Goal: Task Accomplishment & Management: Use online tool/utility

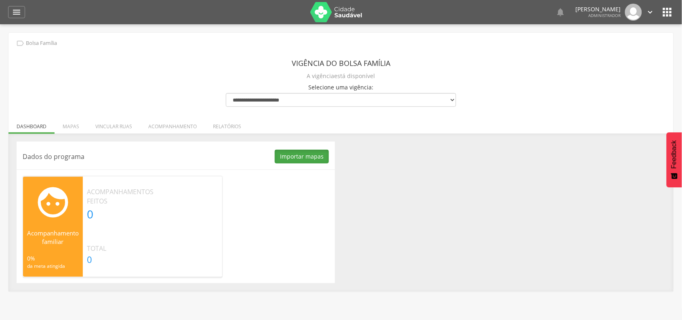
click at [305, 154] on button "Importar mapas" at bounding box center [302, 157] width 54 height 14
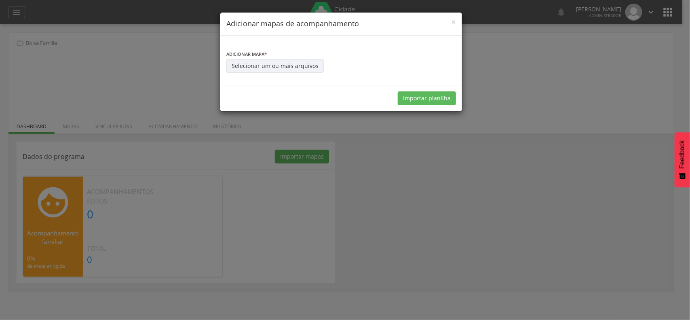
click at [266, 55] on span "*" at bounding box center [265, 54] width 2 height 6
click at [262, 64] on button "Selecionar um ou mais arquivos" at bounding box center [274, 66] width 97 height 14
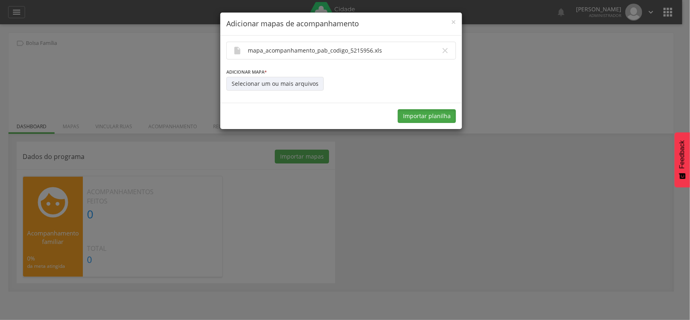
click at [420, 116] on button "Importar planilha" at bounding box center [427, 116] width 58 height 14
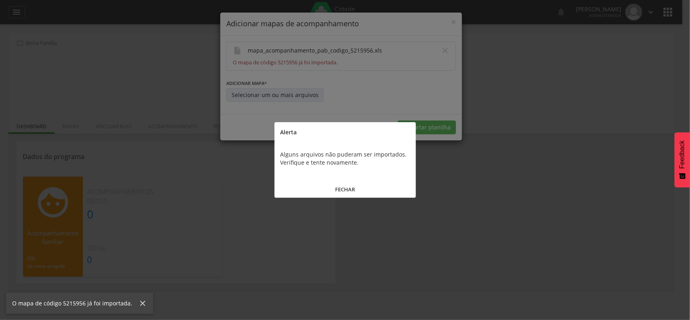
drag, startPoint x: 342, startPoint y: 189, endPoint x: 342, endPoint y: 183, distance: 6.5
click at [342, 190] on button "FECHAR" at bounding box center [344, 189] width 141 height 17
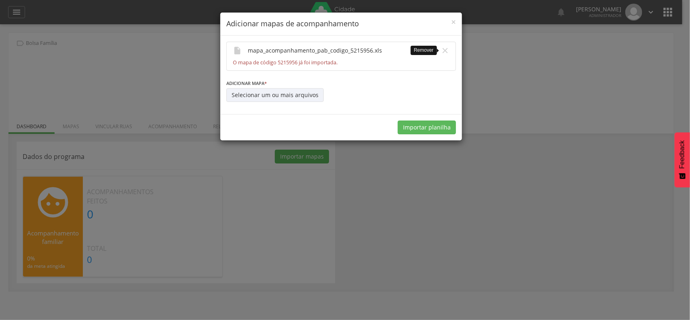
click at [443, 50] on icon "" at bounding box center [445, 50] width 9 height 9
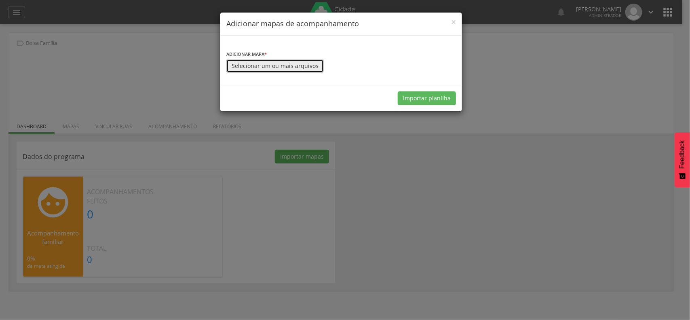
click at [268, 65] on button "Selecionar um ou mais arquivos" at bounding box center [274, 66] width 97 height 14
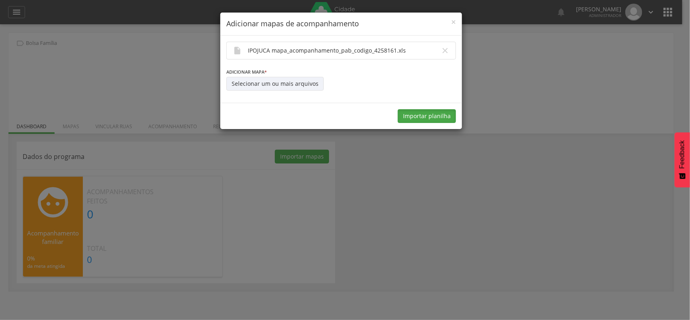
click at [417, 112] on button "Importar planilha" at bounding box center [427, 116] width 58 height 14
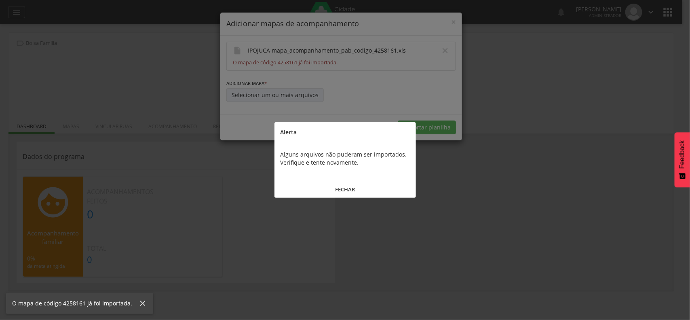
click at [342, 188] on button "FECHAR" at bounding box center [344, 189] width 141 height 17
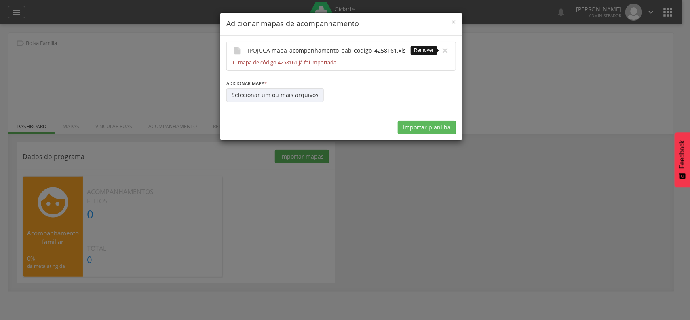
click at [445, 49] on icon "" at bounding box center [445, 50] width 9 height 9
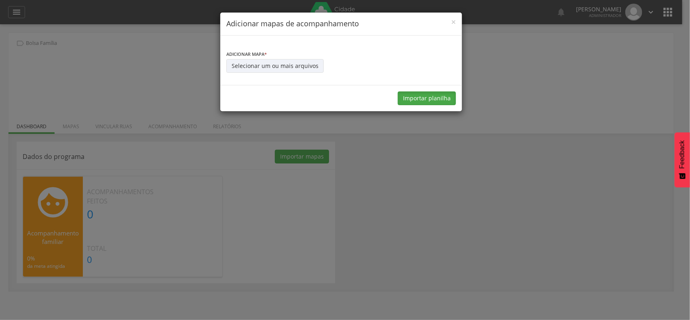
click at [411, 104] on button "Importar planilha" at bounding box center [427, 98] width 58 height 14
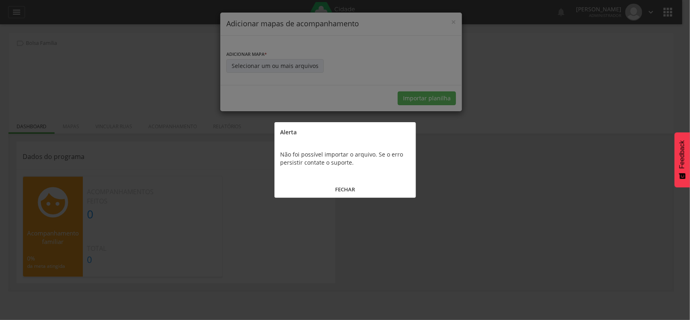
click at [342, 190] on button "FECHAR" at bounding box center [344, 189] width 141 height 17
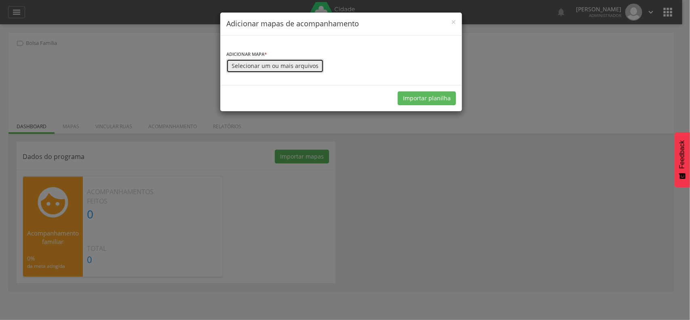
click at [287, 69] on button "Selecionar um ou mais arquivos" at bounding box center [274, 66] width 97 height 14
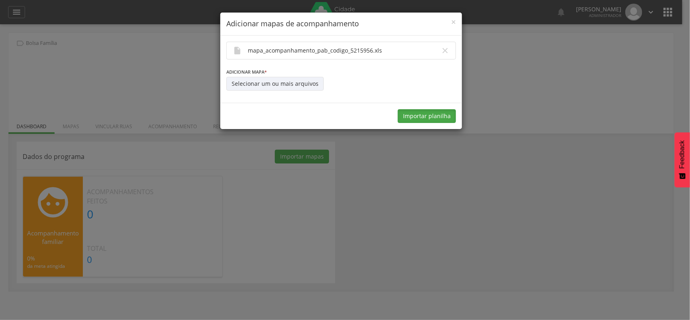
click at [414, 118] on button "Importar planilha" at bounding box center [427, 116] width 58 height 14
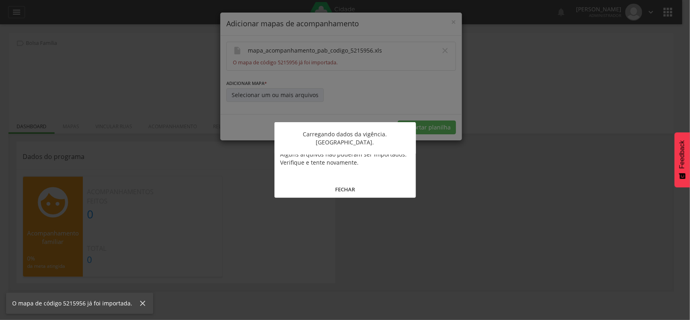
click at [332, 187] on button "FECHAR" at bounding box center [344, 189] width 141 height 17
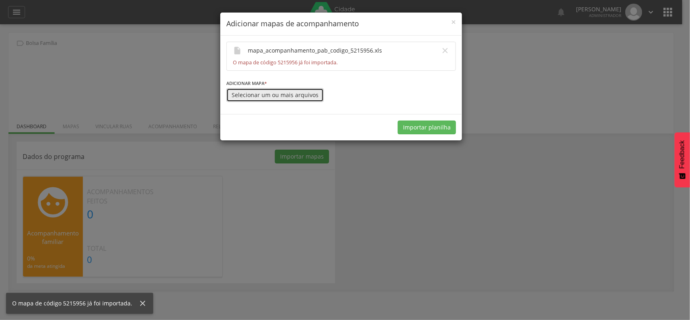
click at [290, 95] on button "Selecionar um ou mais arquivos" at bounding box center [274, 95] width 97 height 14
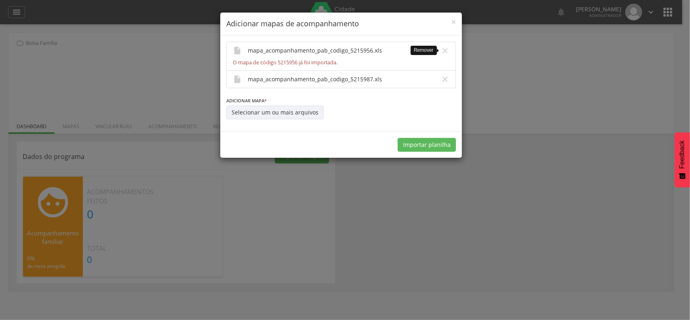
click at [441, 51] on icon "" at bounding box center [445, 50] width 9 height 9
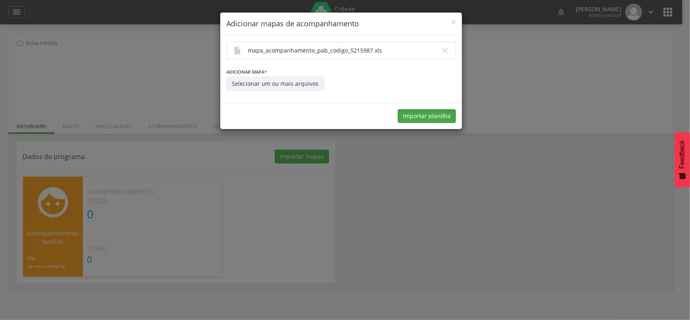
click at [431, 118] on button "Importar planilha" at bounding box center [427, 116] width 58 height 14
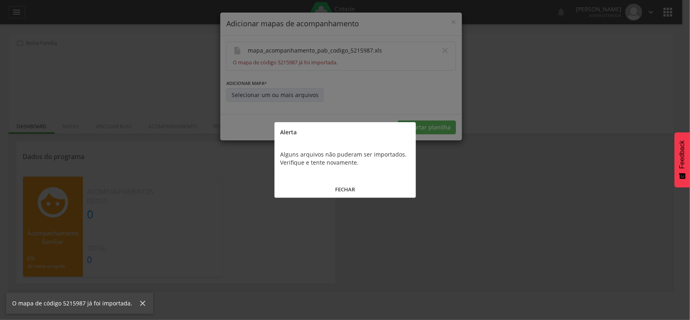
click at [345, 189] on button "FECHAR" at bounding box center [344, 189] width 141 height 17
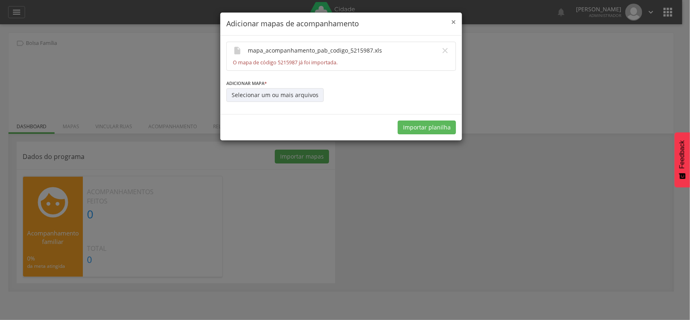
click at [452, 21] on span "×" at bounding box center [453, 21] width 5 height 11
